Goal: Complete application form

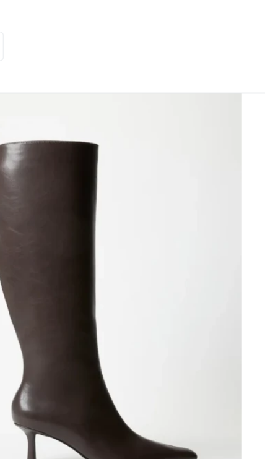
scroll to position [62, 0]
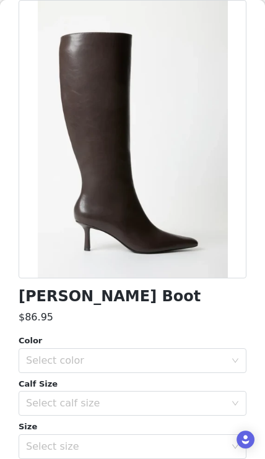
click at [180, 356] on div "Select color" at bounding box center [125, 360] width 199 height 12
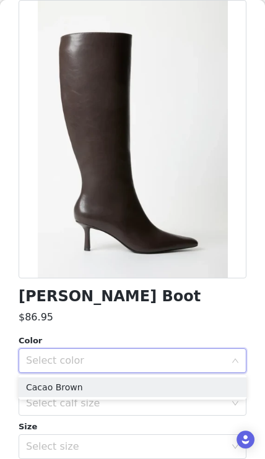
click at [176, 385] on li "Cacao Brown" at bounding box center [133, 387] width 228 height 20
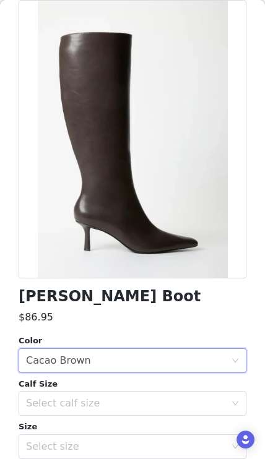
click at [170, 399] on div "Select calf size" at bounding box center [125, 403] width 199 height 12
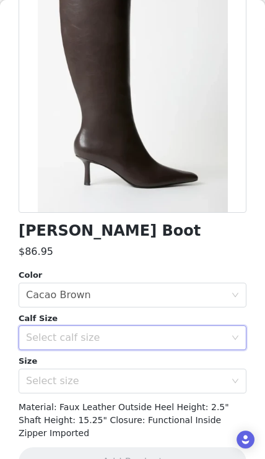
scroll to position [130, 0]
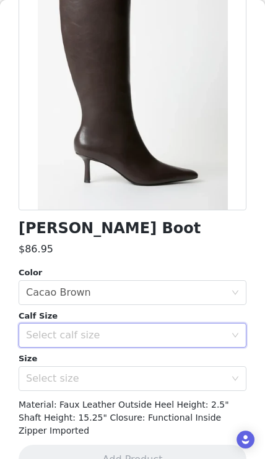
click at [190, 333] on div "Select calf size" at bounding box center [125, 335] width 199 height 12
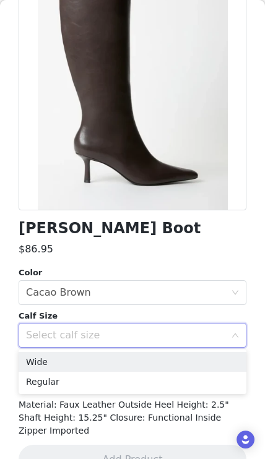
click at [158, 385] on li "Regular" at bounding box center [133, 382] width 228 height 20
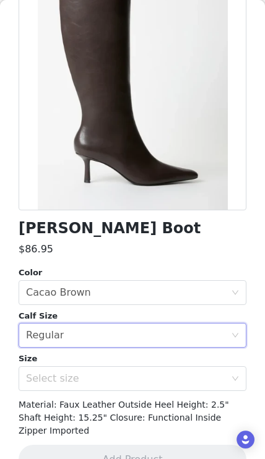
click at [163, 383] on div "Select size" at bounding box center [125, 378] width 199 height 12
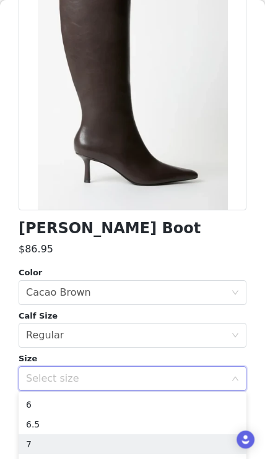
click at [143, 443] on li "7" at bounding box center [133, 444] width 228 height 20
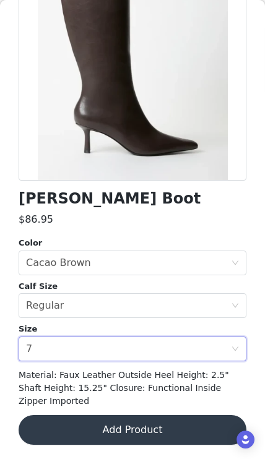
scroll to position [159, 0]
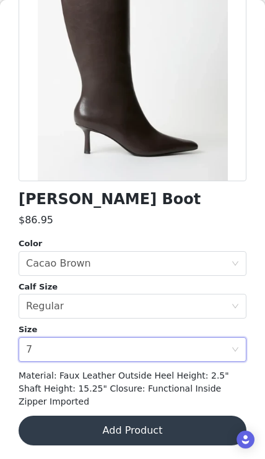
click at [153, 427] on button "Add Product" at bounding box center [133, 431] width 228 height 30
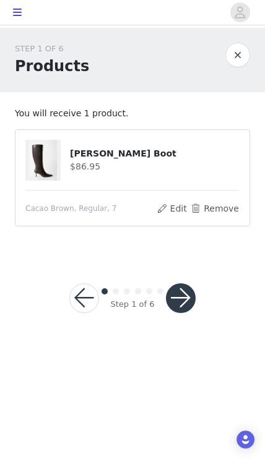
click at [195, 293] on button "button" at bounding box center [181, 298] width 30 height 30
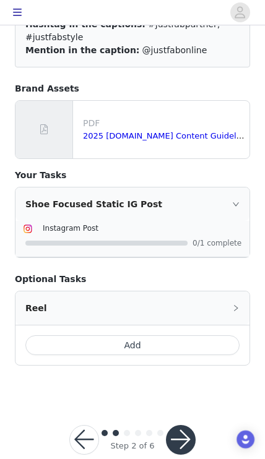
scroll to position [142, 0]
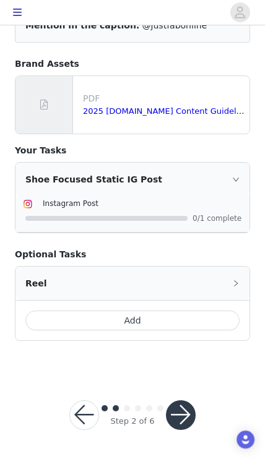
click at [173, 418] on button "button" at bounding box center [181, 415] width 30 height 30
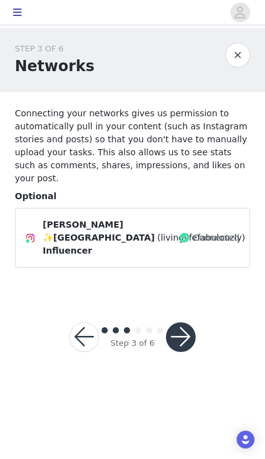
click at [187, 346] on button "button" at bounding box center [181, 337] width 30 height 30
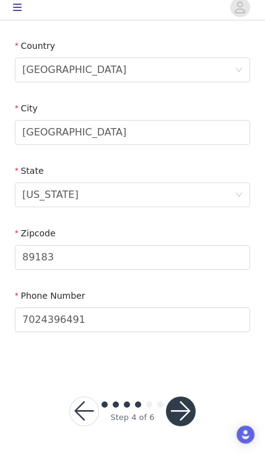
scroll to position [376, 0]
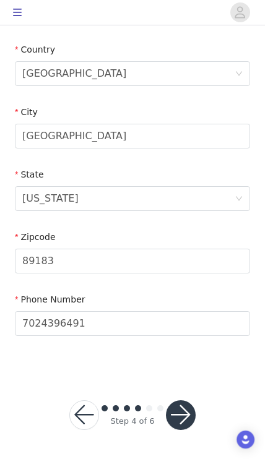
click at [181, 419] on button "button" at bounding box center [181, 415] width 30 height 30
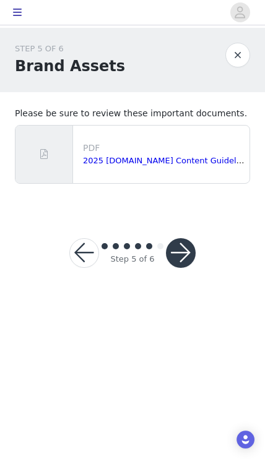
click at [185, 259] on button "button" at bounding box center [181, 253] width 30 height 30
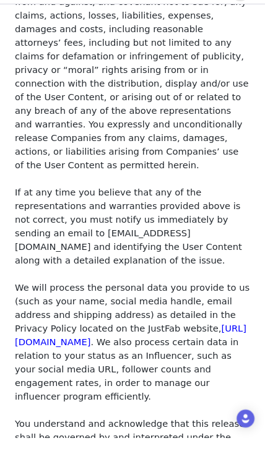
scroll to position [1195, 0]
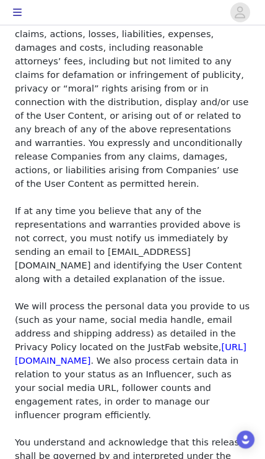
checkbox input "true"
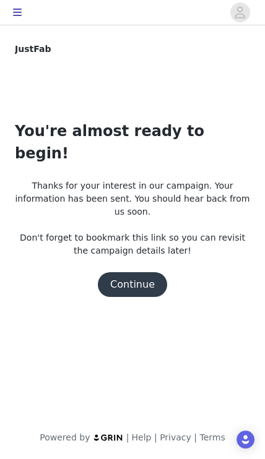
click at [140, 272] on button "Continue" at bounding box center [132, 284] width 69 height 25
